Goal: Task Accomplishment & Management: Use online tool/utility

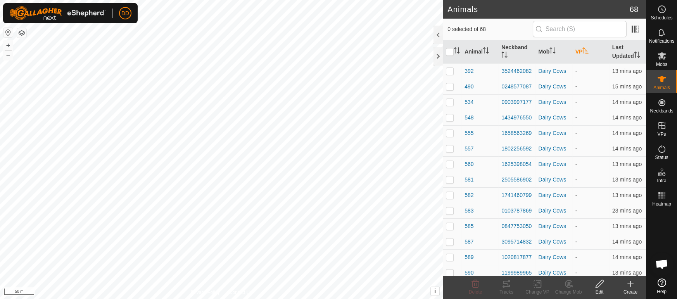
scroll to position [1882, 0]
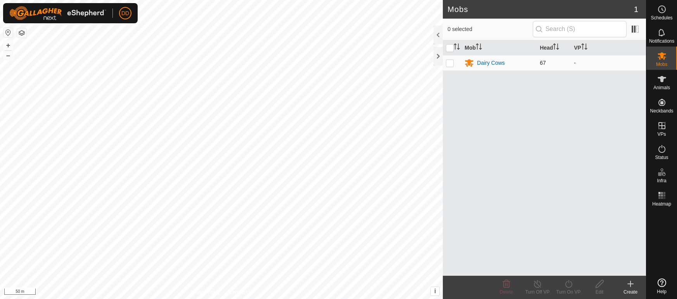
drag, startPoint x: 441, startPoint y: 63, endPoint x: 448, endPoint y: 64, distance: 6.6
click at [444, 64] on div "Mobs 1 0 selected Mob Head VP Dairy Cows 67 - Delete Turn Off VP Turn On VP Edi…" at bounding box center [544, 149] width 203 height 299
click at [448, 64] on p-checkbox at bounding box center [450, 63] width 8 height 6
checkbox input "true"
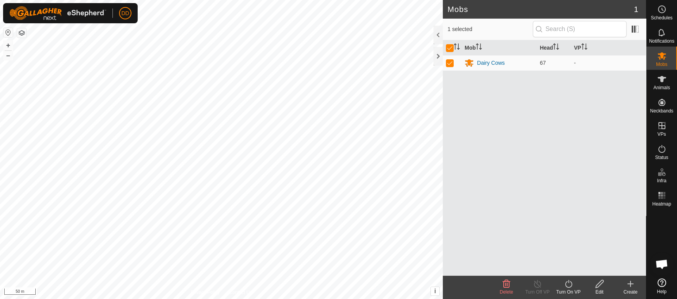
scroll to position [1882, 0]
click at [572, 284] on icon at bounding box center [568, 283] width 10 height 9
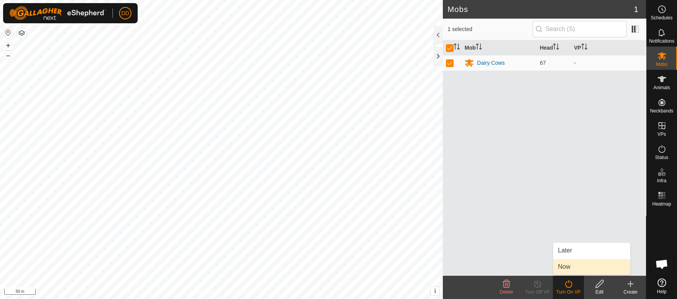
click at [568, 262] on link "Now" at bounding box center [591, 266] width 77 height 15
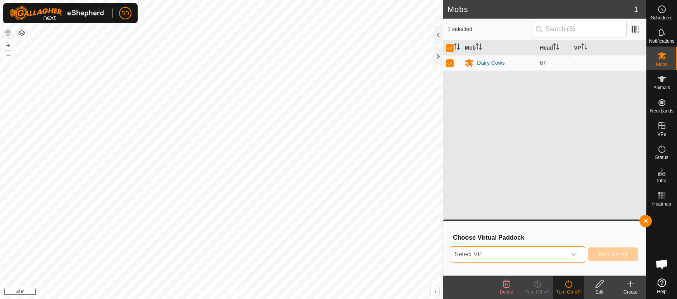
click at [546, 249] on span "Select VP" at bounding box center [508, 253] width 114 height 15
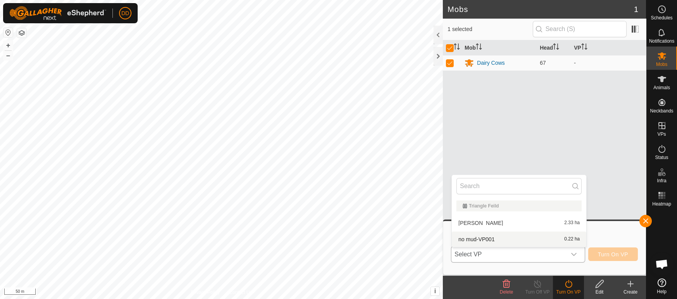
click at [543, 239] on li "no mud-VP001 0.22 ha" at bounding box center [518, 238] width 134 height 15
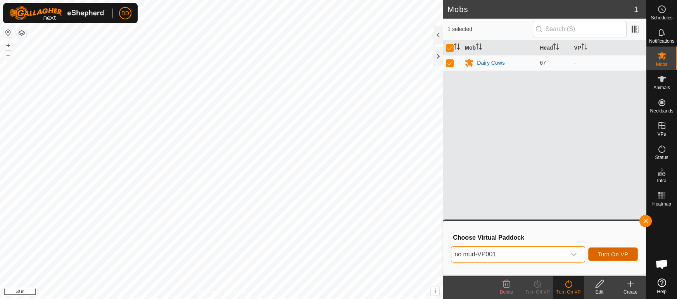
click at [629, 255] on button "Turn On VP" at bounding box center [613, 254] width 50 height 14
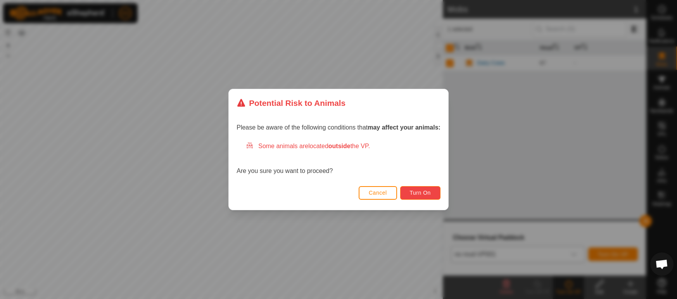
click at [416, 193] on span "Turn On" at bounding box center [420, 192] width 21 height 6
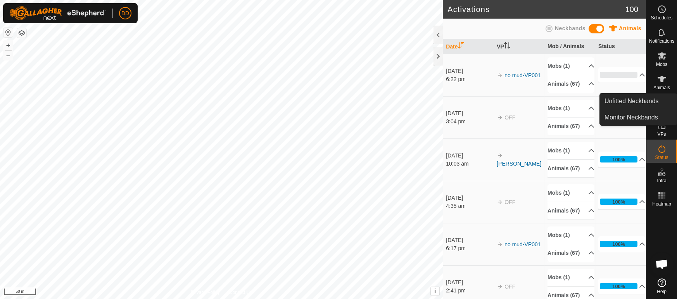
click at [664, 88] on span "Animals" at bounding box center [661, 87] width 17 height 5
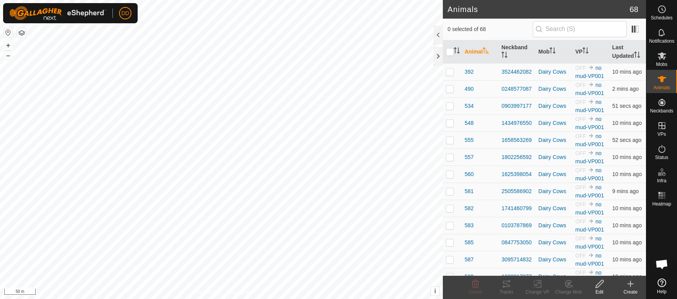
click at [617, 51] on th "Last Updated" at bounding box center [627, 51] width 37 height 23
click at [618, 50] on th "Last Updated" at bounding box center [627, 51] width 37 height 23
drag, startPoint x: 557, startPoint y: 63, endPoint x: 565, endPoint y: 56, distance: 10.7
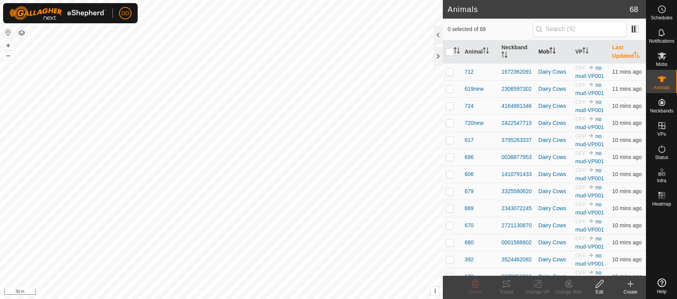
click at [559, 62] on th "Mob" at bounding box center [553, 51] width 37 height 23
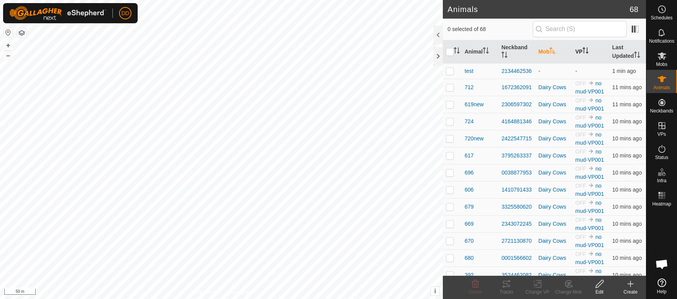
scroll to position [1882, 0]
click at [573, 52] on th "VP" at bounding box center [590, 51] width 37 height 23
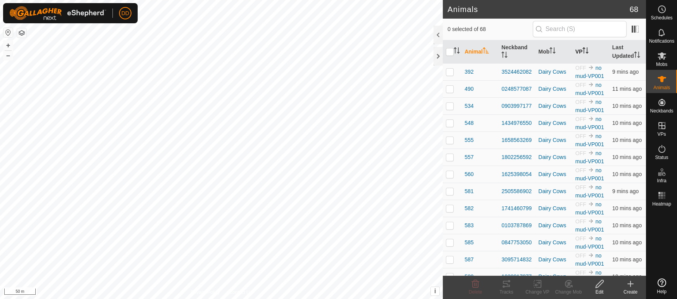
click at [582, 53] on th "VP" at bounding box center [590, 51] width 37 height 23
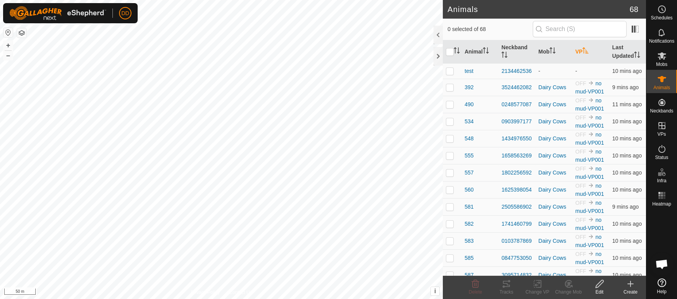
click at [582, 53] on th "VP" at bounding box center [590, 51] width 37 height 23
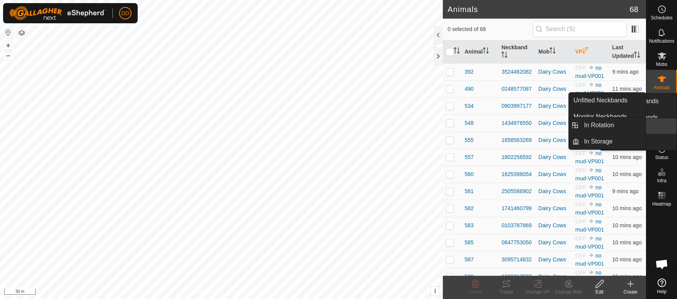
scroll to position [1882, 0]
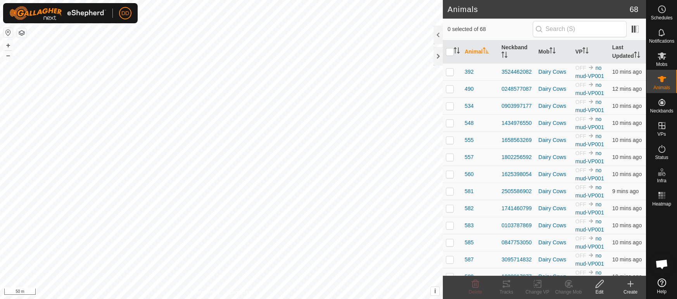
scroll to position [1882, 0]
click at [591, 53] on th "VP" at bounding box center [590, 51] width 37 height 23
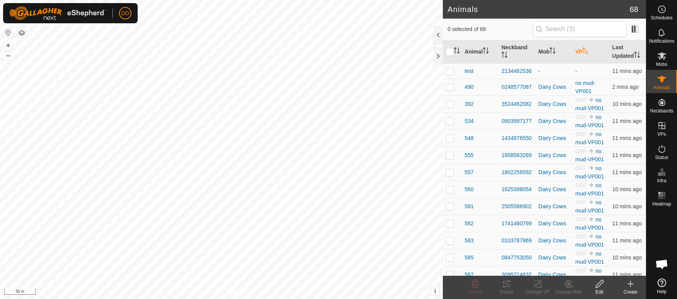
click at [590, 55] on th "VP" at bounding box center [590, 51] width 37 height 23
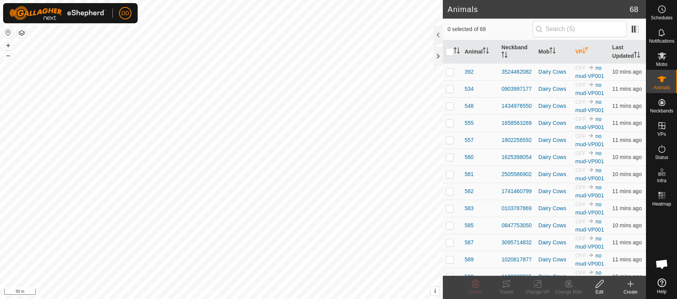
click at [590, 55] on th "VP" at bounding box center [590, 51] width 37 height 23
click at [598, 51] on th "VP" at bounding box center [590, 51] width 37 height 23
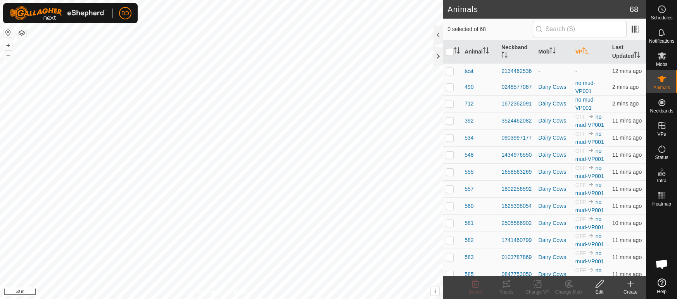
click at [598, 52] on th "VP" at bounding box center [590, 51] width 37 height 23
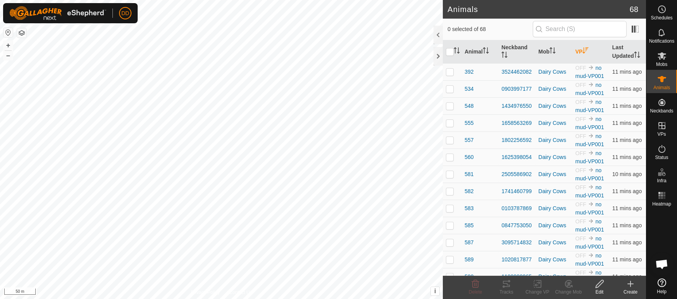
click at [598, 52] on th "VP" at bounding box center [590, 51] width 37 height 23
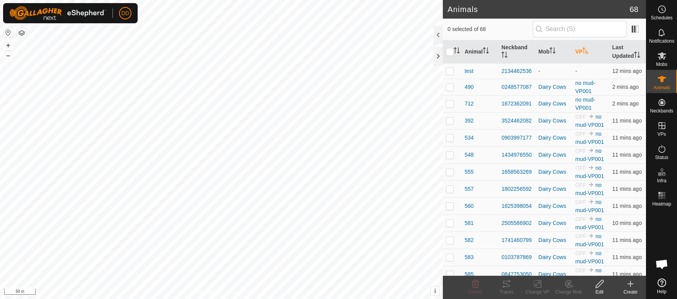
click at [598, 52] on th "VP" at bounding box center [590, 51] width 37 height 23
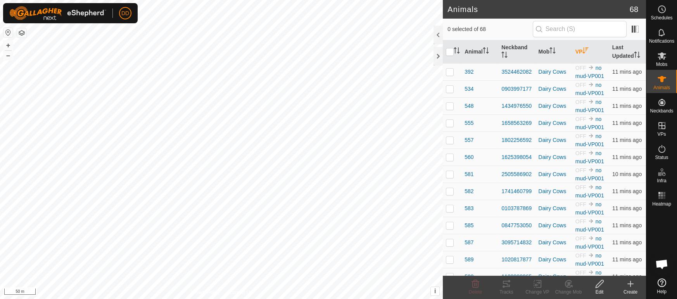
click at [598, 52] on th "VP" at bounding box center [590, 51] width 37 height 23
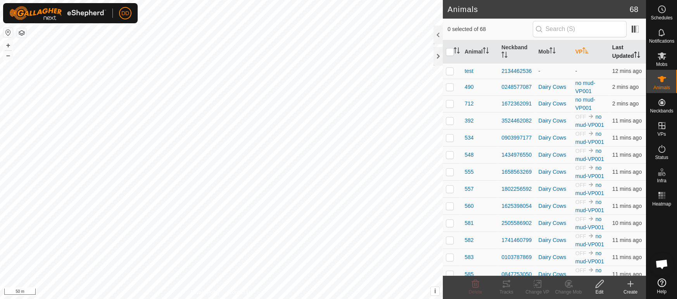
click at [629, 52] on th "Last Updated" at bounding box center [627, 51] width 37 height 23
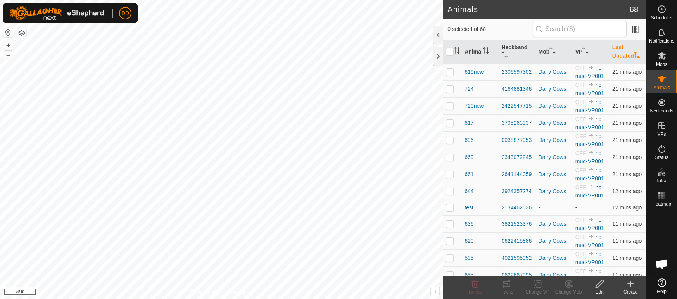
click at [629, 52] on th "Last Updated" at bounding box center [627, 51] width 37 height 23
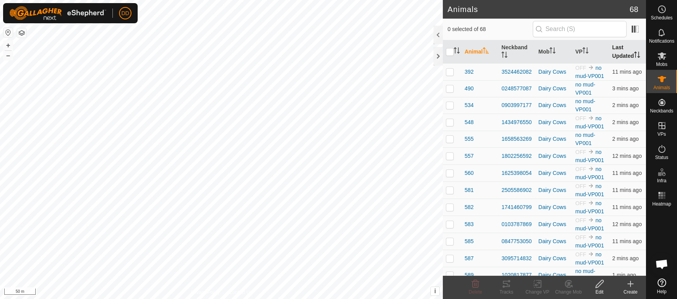
scroll to position [1882, 0]
click at [582, 51] on th "VP" at bounding box center [590, 51] width 37 height 23
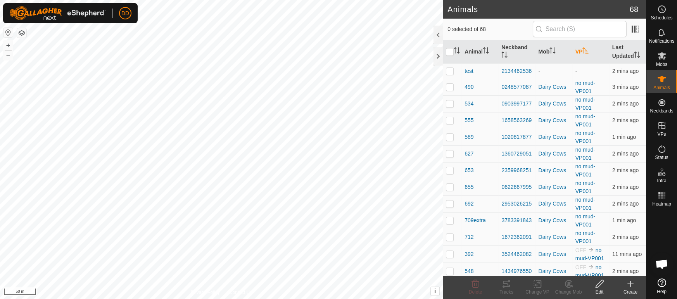
click at [582, 51] on th "VP" at bounding box center [590, 51] width 37 height 23
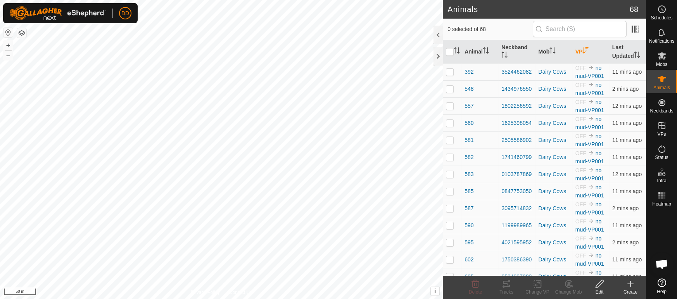
click at [583, 46] on th "VP" at bounding box center [590, 51] width 37 height 23
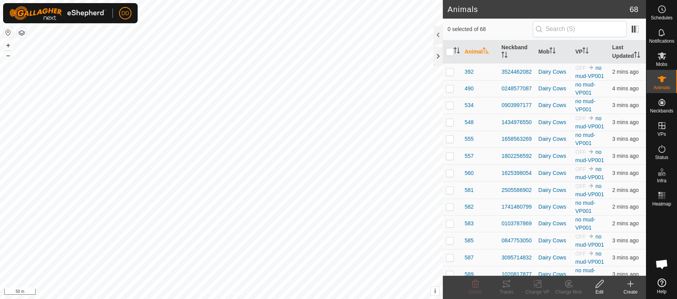
scroll to position [1882, 0]
click at [581, 59] on th "VP" at bounding box center [590, 51] width 37 height 23
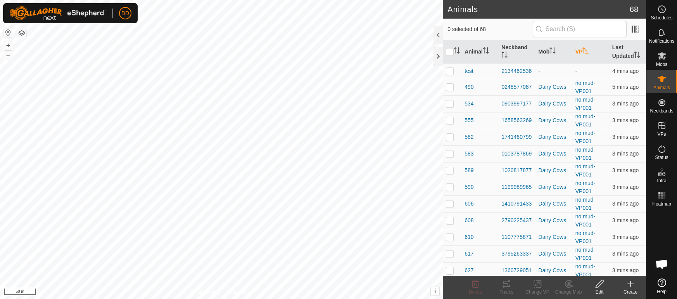
click at [582, 52] on th "VP" at bounding box center [590, 51] width 37 height 23
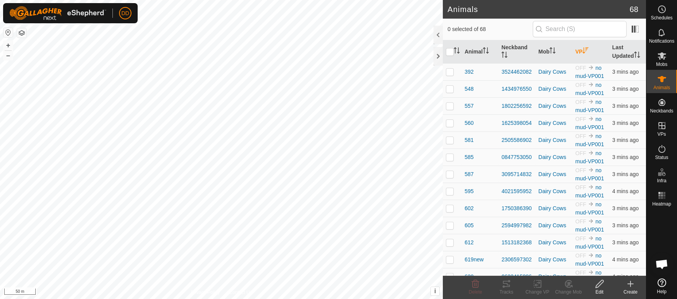
click at [582, 52] on th "VP" at bounding box center [590, 51] width 37 height 23
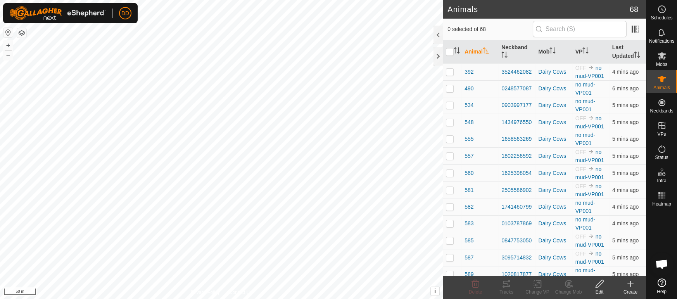
scroll to position [1882, 0]
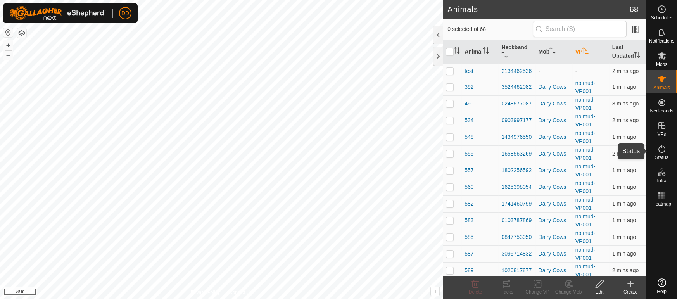
click at [663, 150] on icon at bounding box center [661, 148] width 9 height 9
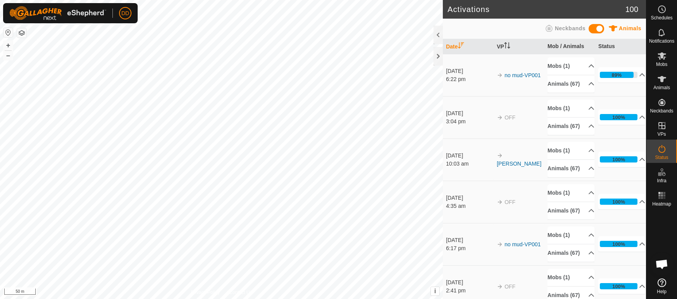
scroll to position [1882, 0]
click at [575, 81] on p-accordion-header "Animals (67)" at bounding box center [570, 83] width 47 height 17
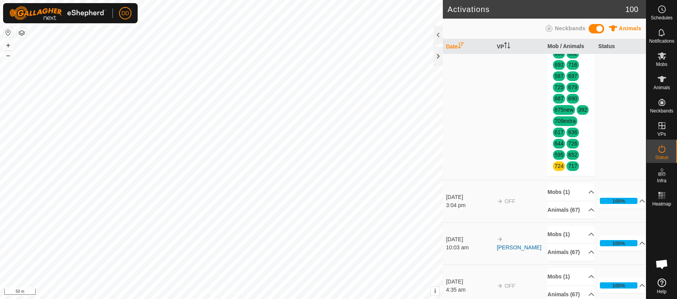
scroll to position [312, 0]
